Goal: Task Accomplishment & Management: Use online tool/utility

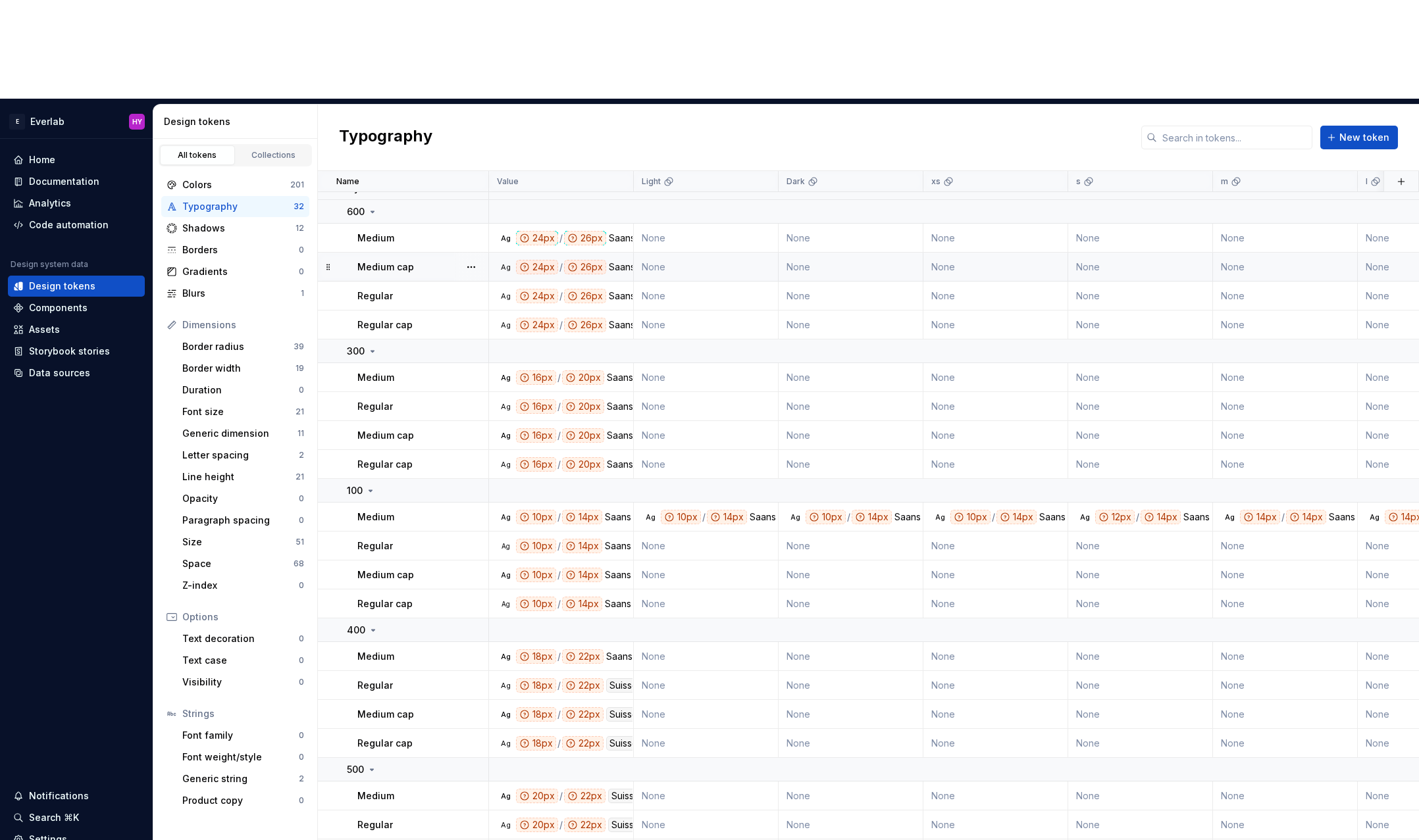
scroll to position [369, 0]
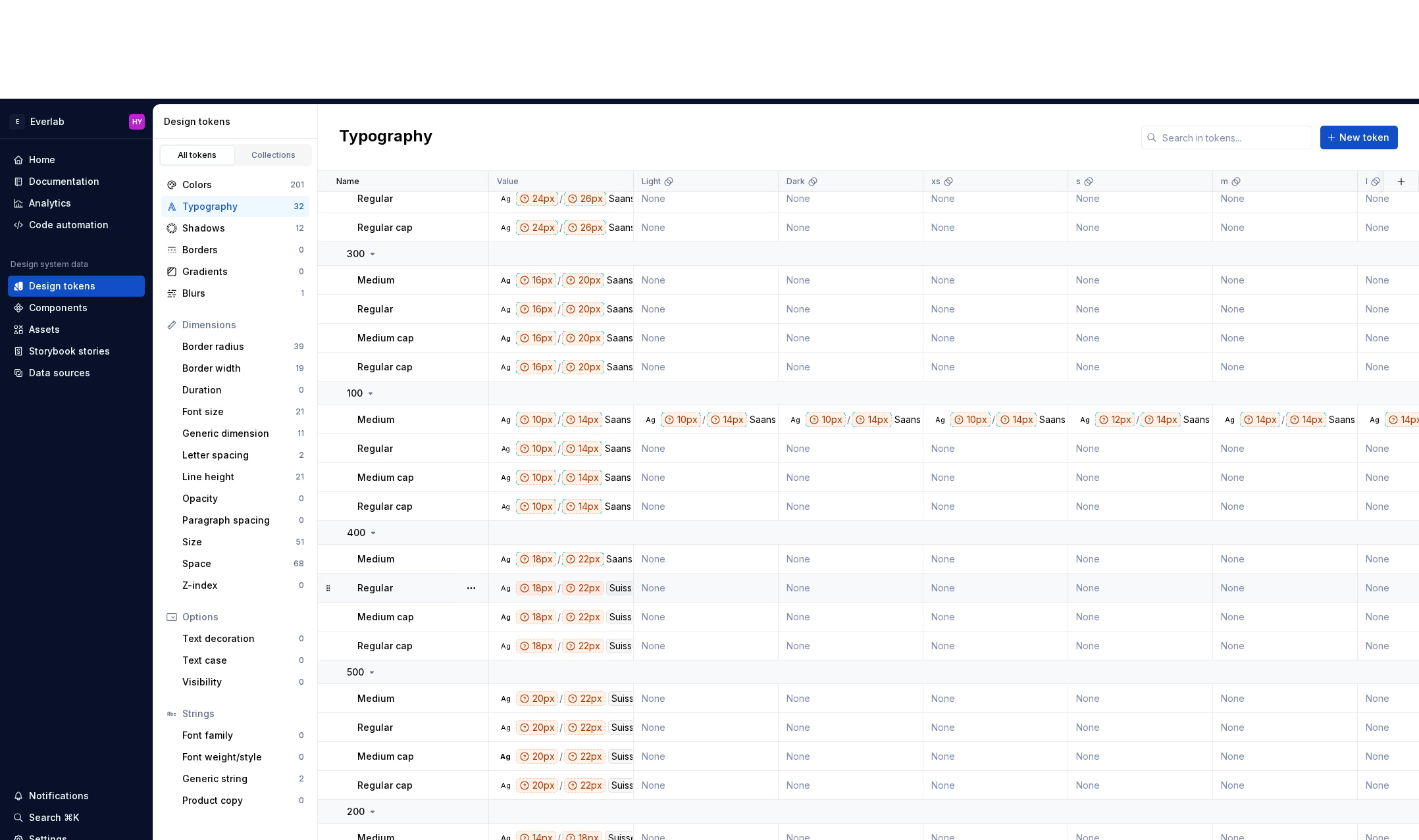
click at [623, 581] on div "Suisse Int'l" at bounding box center [632, 588] width 53 height 14
click at [729, 574] on td "None" at bounding box center [706, 588] width 145 height 29
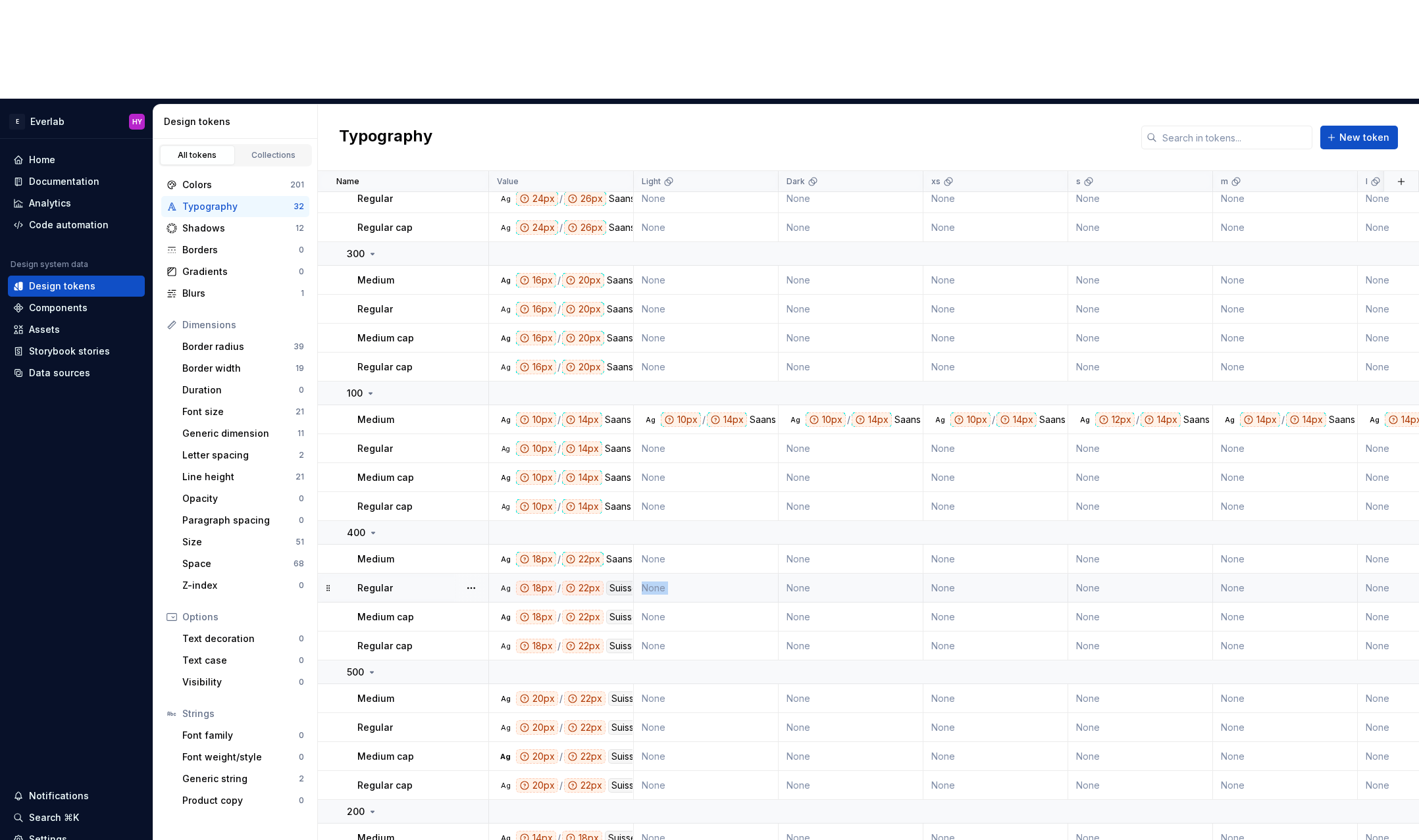
click at [729, 574] on td "None" at bounding box center [706, 588] width 145 height 29
click at [428, 582] on div "Regular" at bounding box center [423, 588] width 130 height 13
click at [388, 582] on p "Regular" at bounding box center [375, 588] width 35 height 13
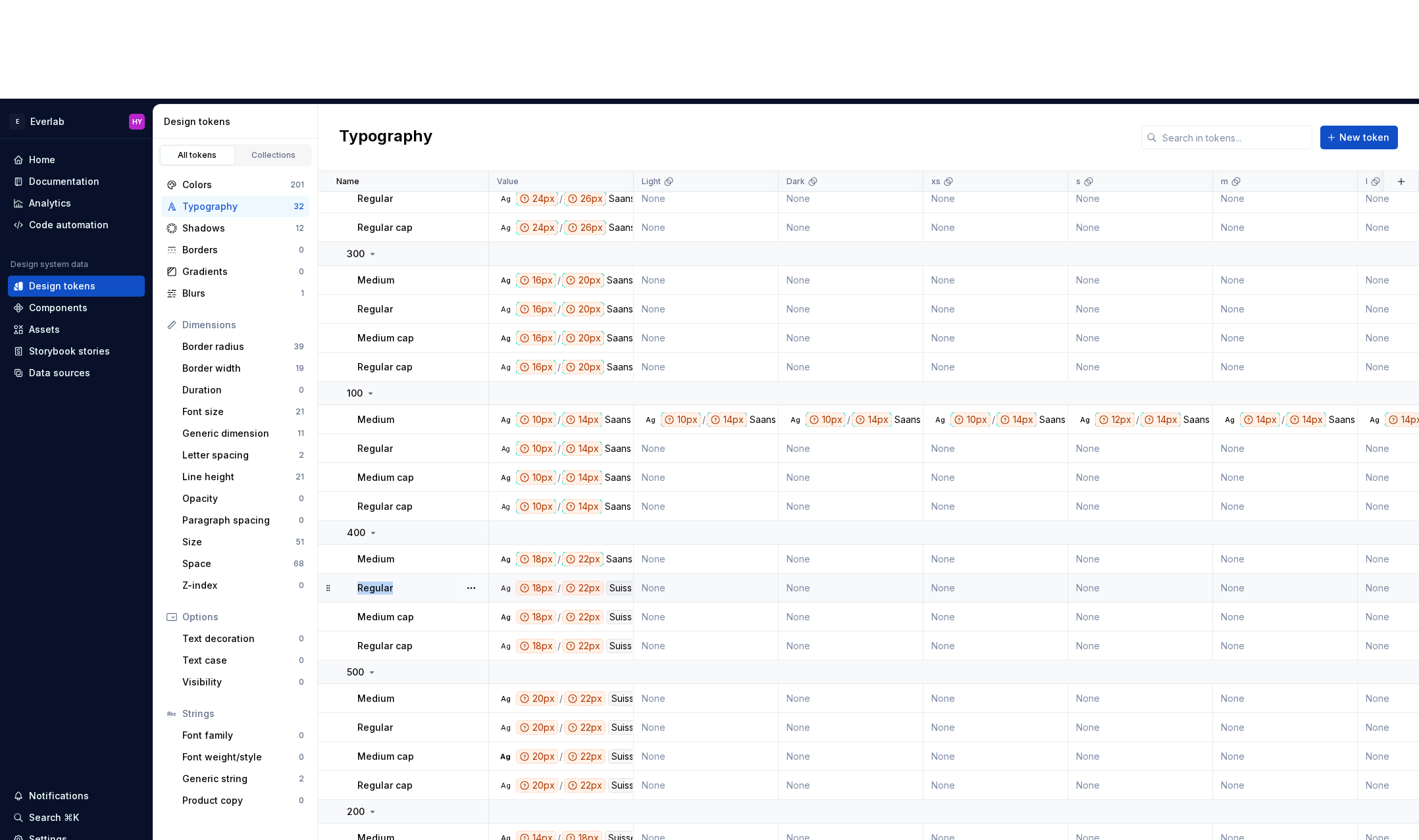
drag, startPoint x: 388, startPoint y: 485, endPoint x: 393, endPoint y: 498, distance: 13.9
click at [390, 582] on p "Regular" at bounding box center [375, 588] width 35 height 13
drag, startPoint x: 393, startPoint y: 507, endPoint x: 823, endPoint y: 44, distance: 631.9
click at [445, 435] on tbody "600 Ag 22px / 26px [PERSON_NAME] 400 None None None None None None None None ab…" at bounding box center [1111, 381] width 1586 height 1116
click at [400, 603] on td "Medium cap" at bounding box center [403, 617] width 171 height 29
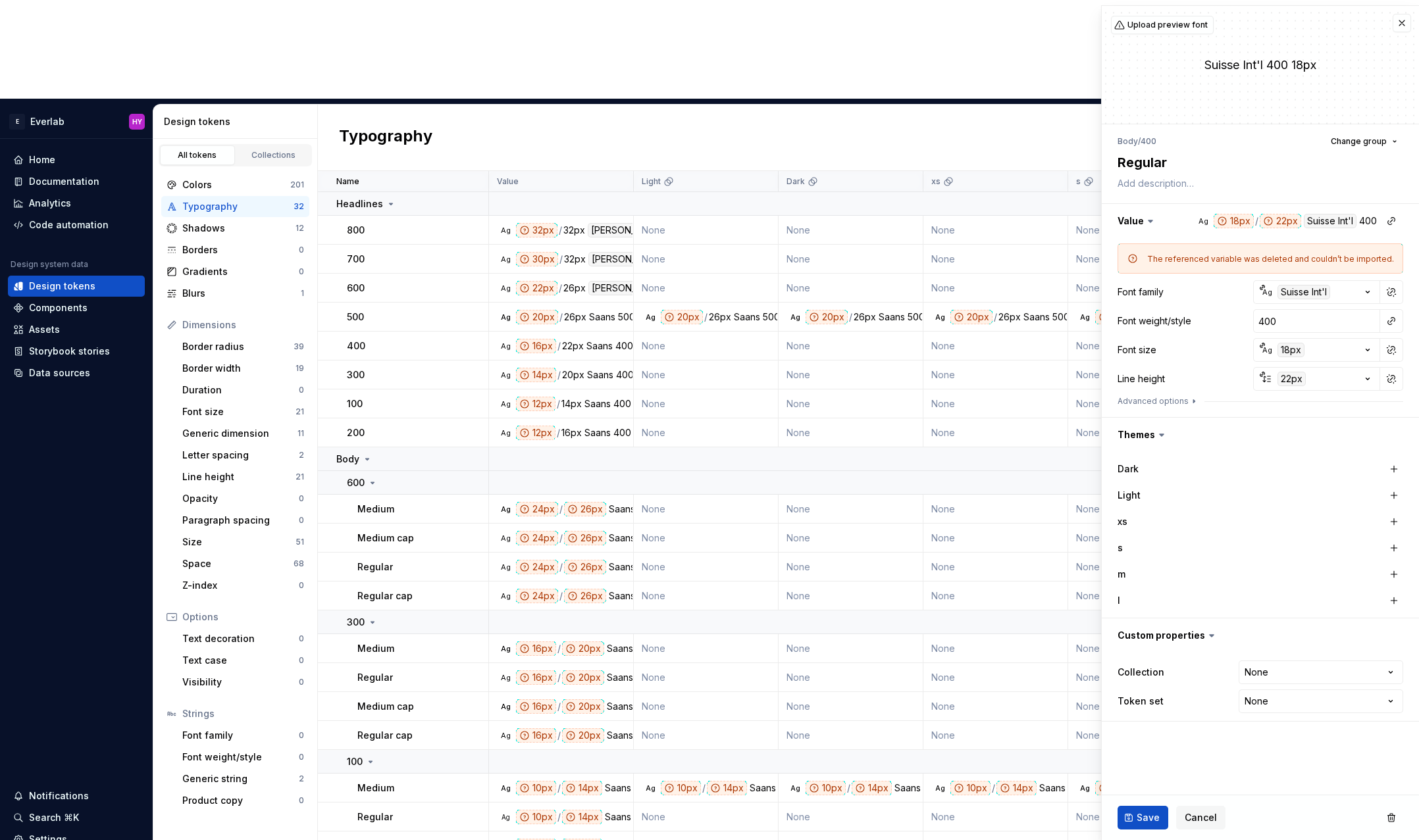
type textarea "*"
